Goal: Task Accomplishment & Management: Manage account settings

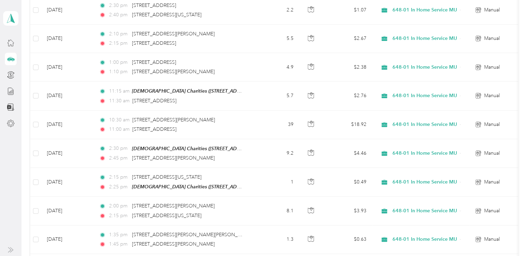
scroll to position [207, 0]
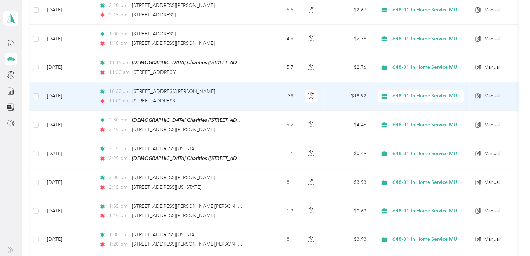
click at [74, 103] on td "Sep 26, 2025" at bounding box center [67, 96] width 52 height 28
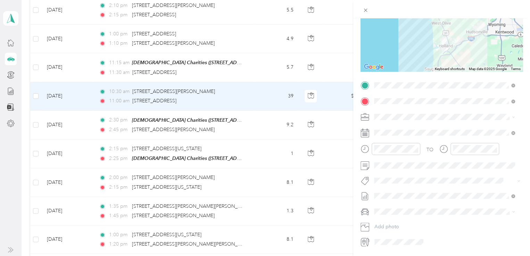
scroll to position [108, 0]
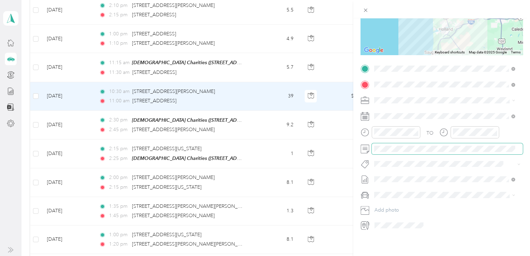
click at [370, 143] on div at bounding box center [442, 148] width 162 height 11
click at [400, 156] on li "Catholic Charities - West Michigan" at bounding box center [445, 155] width 146 height 19
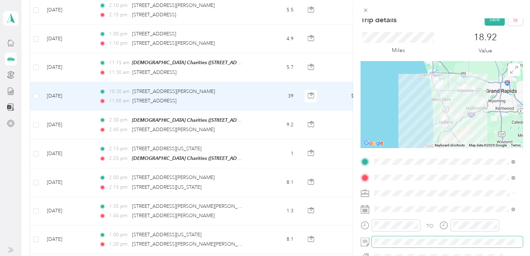
scroll to position [3, 0]
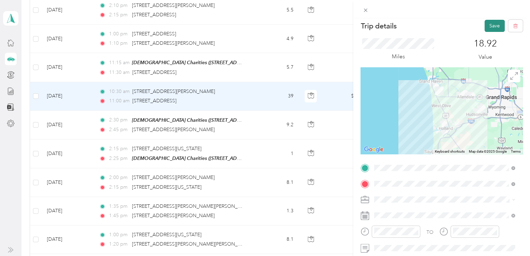
click at [491, 24] on button "Save" at bounding box center [495, 26] width 20 height 12
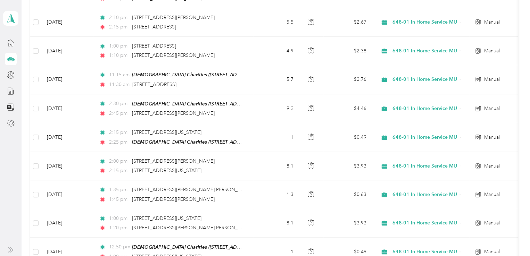
scroll to position [201, 0]
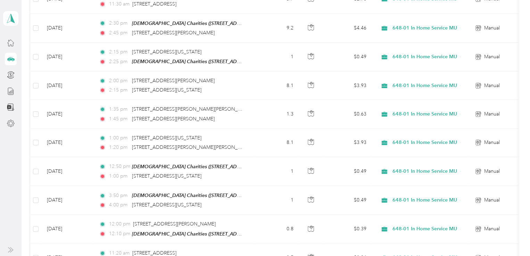
scroll to position [257, 0]
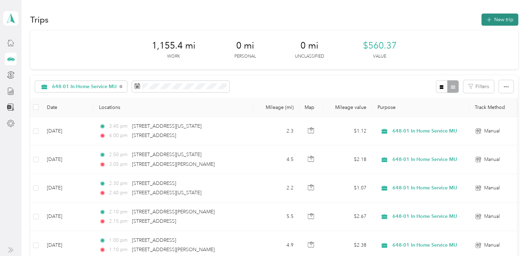
click at [503, 21] on button "New trip" at bounding box center [499, 20] width 37 height 12
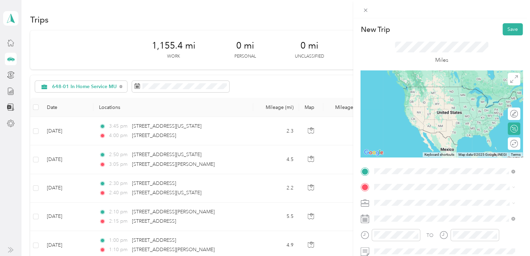
click at [442, 100] on span "12913 Pine Glen Dr, 49417, Grand Haven, MI, United States" at bounding box center [428, 100] width 83 height 6
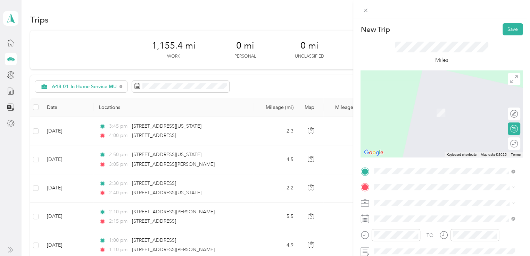
click at [410, 127] on div "12913 Pine Glen Drive Grand Haven, Michigan 49417, United States" at bounding box center [445, 122] width 136 height 9
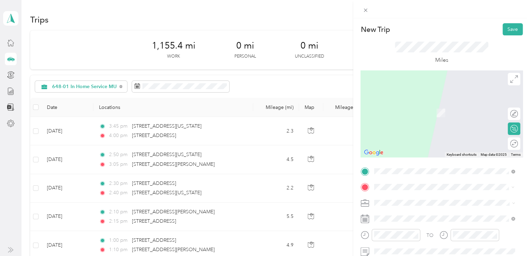
click at [420, 105] on span "478 East 16th Street Holland, Michigan 49423, United States" at bounding box center [421, 101] width 69 height 6
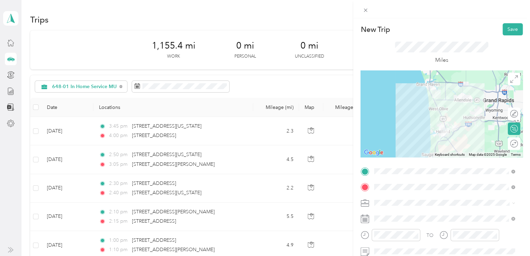
click at [407, 178] on div "Catholic Charities - West Michigan" at bounding box center [445, 178] width 136 height 15
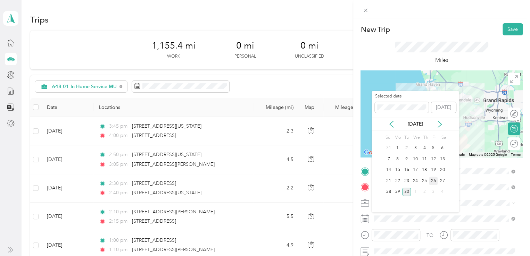
click at [433, 181] on div "26" at bounding box center [433, 181] width 9 height 9
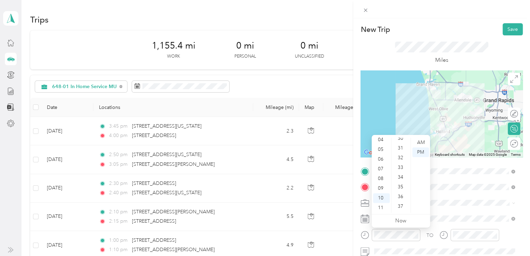
scroll to position [284, 0]
click at [403, 151] on div "30" at bounding box center [401, 151] width 17 height 10
click at [420, 142] on div "AM" at bounding box center [420, 143] width 17 height 10
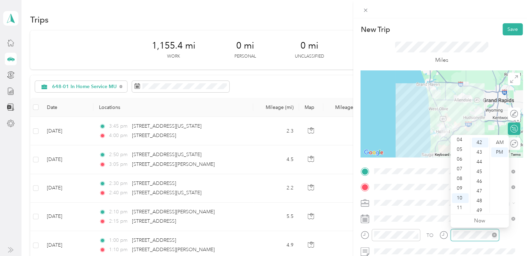
scroll to position [409, 0]
click at [461, 209] on div "11" at bounding box center [460, 208] width 17 height 10
click at [482, 141] on div "00" at bounding box center [480, 143] width 17 height 10
click at [500, 142] on div "AM" at bounding box center [499, 143] width 17 height 10
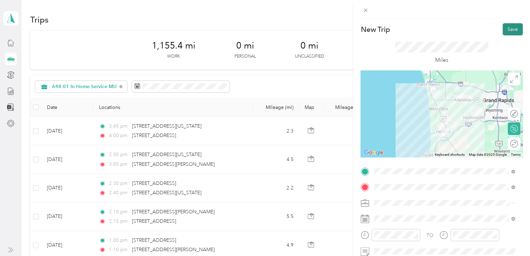
click at [508, 28] on button "Save" at bounding box center [513, 29] width 20 height 12
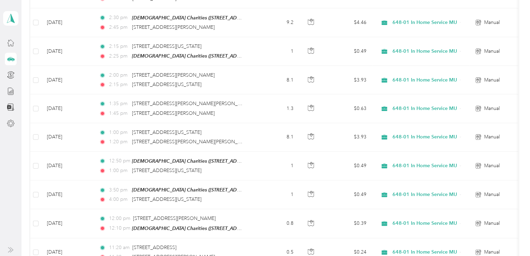
scroll to position [273, 0]
